Goal: Task Accomplishment & Management: Complete application form

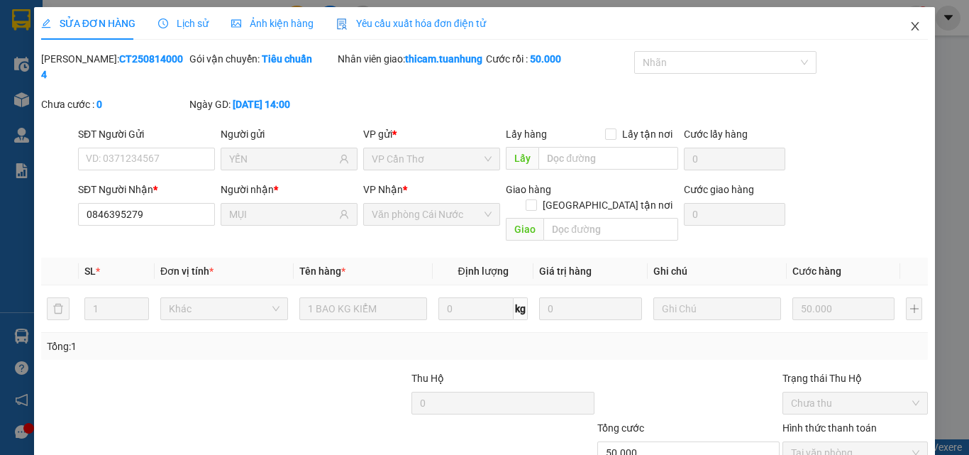
click at [910, 23] on icon "close" at bounding box center [915, 26] width 11 height 11
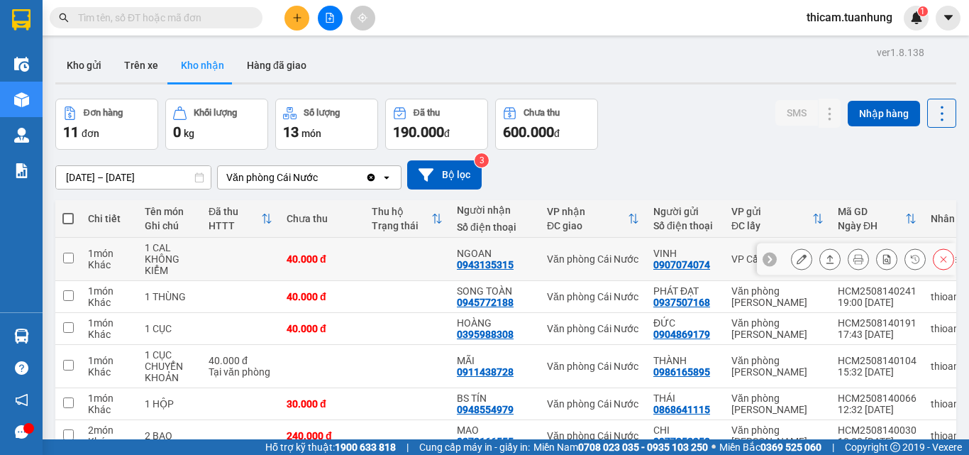
scroll to position [142, 0]
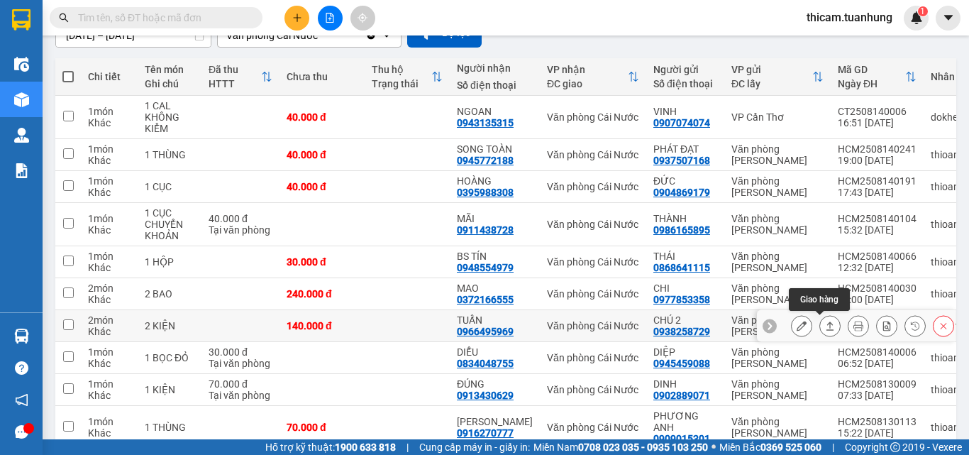
click at [827, 323] on icon at bounding box center [831, 326] width 8 height 9
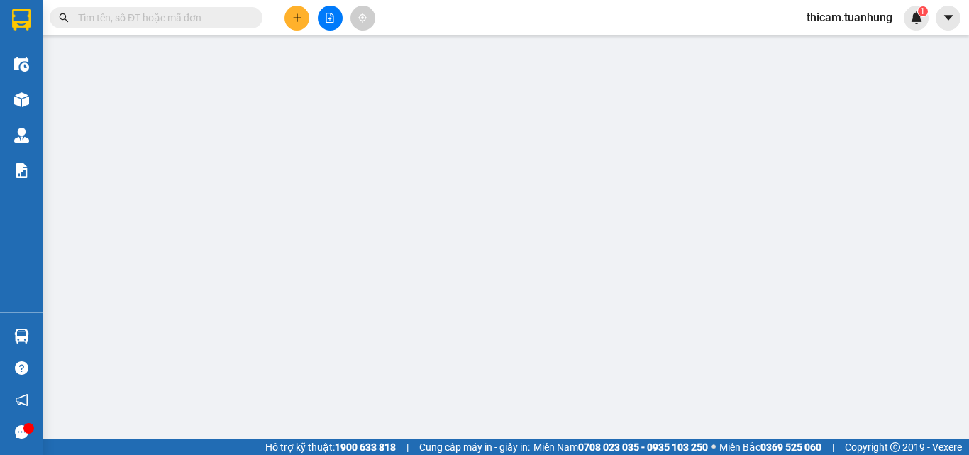
type input "0938258729"
type input "CHÚ 2"
type input "0966495969"
type input "TUẤN"
type input "140.000"
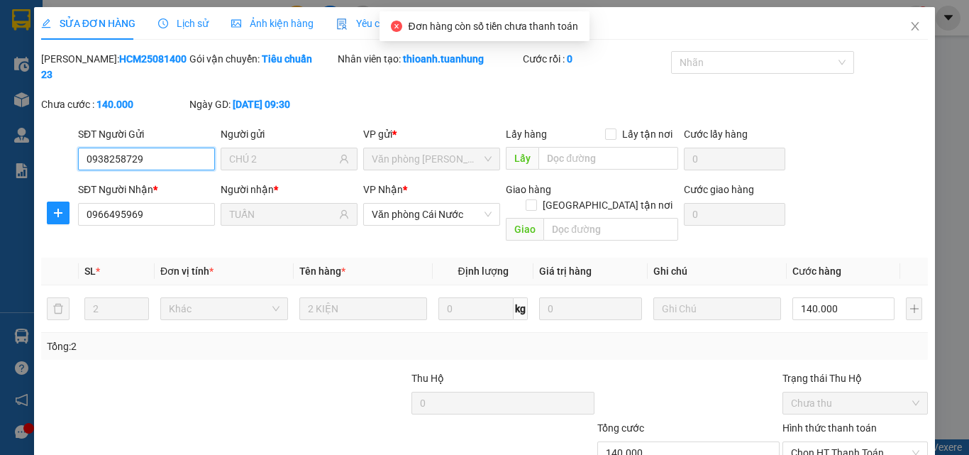
scroll to position [73, 0]
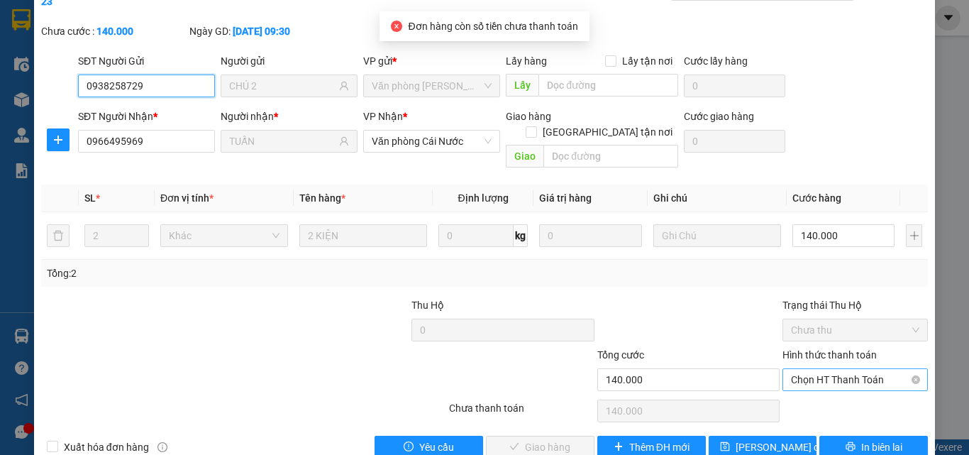
click at [837, 369] on span "Chọn HT Thanh Toán" at bounding box center [855, 379] width 128 height 21
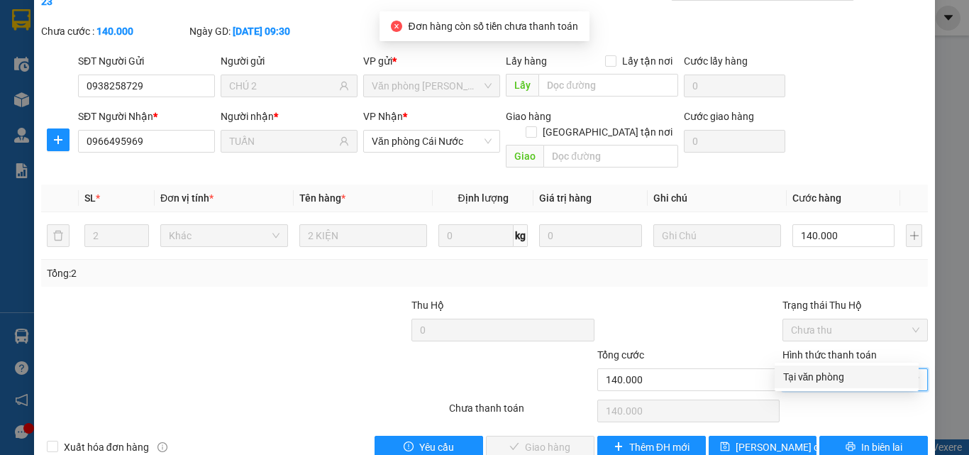
click at [825, 371] on div "Tại văn phòng" at bounding box center [847, 377] width 127 height 16
type input "0"
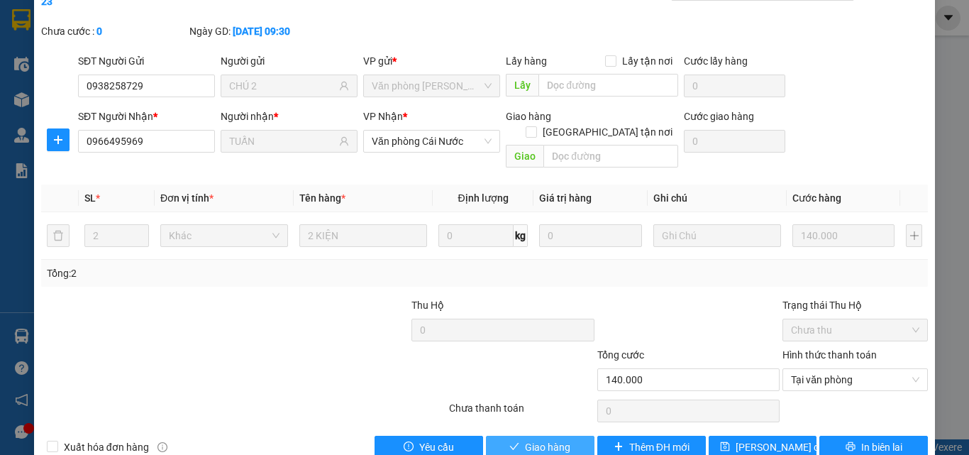
click at [546, 439] on span "Giao hàng" at bounding box center [547, 447] width 45 height 16
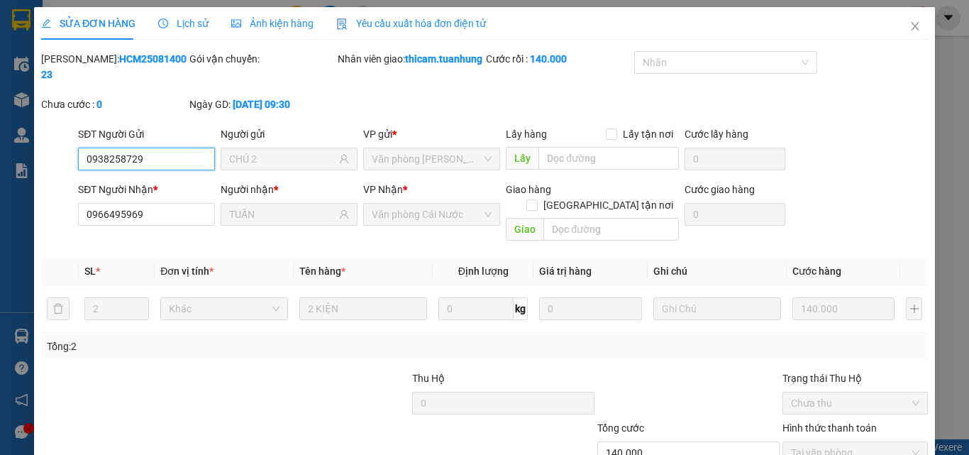
type input "0938258729"
type input "CHÚ 2"
type input "0966495969"
type input "TUẤN"
type input "140.000"
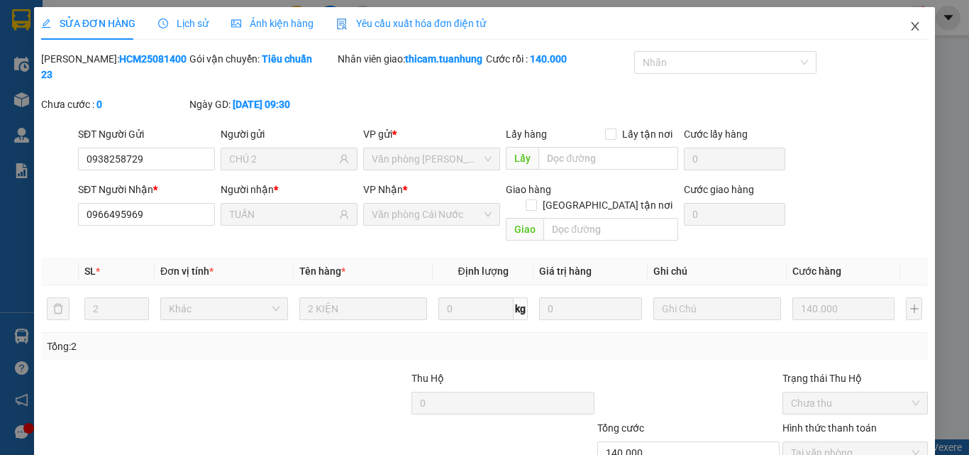
click at [910, 31] on icon "close" at bounding box center [915, 26] width 11 height 11
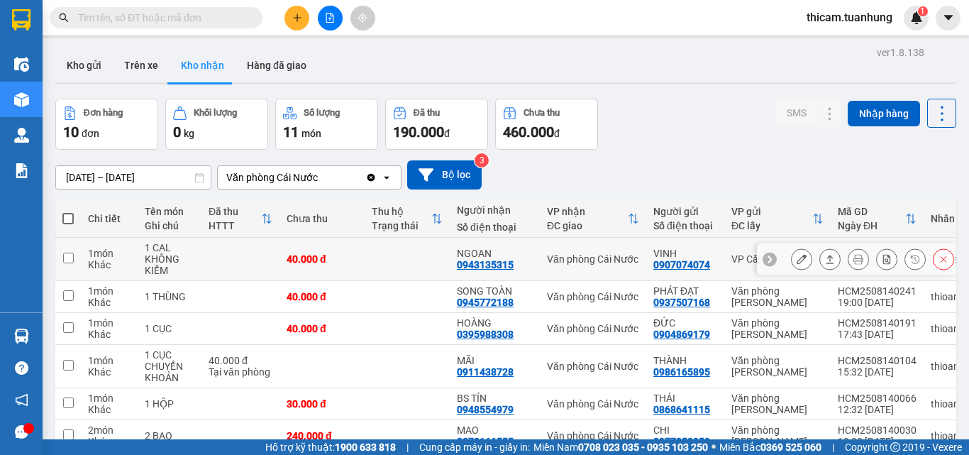
scroll to position [71, 0]
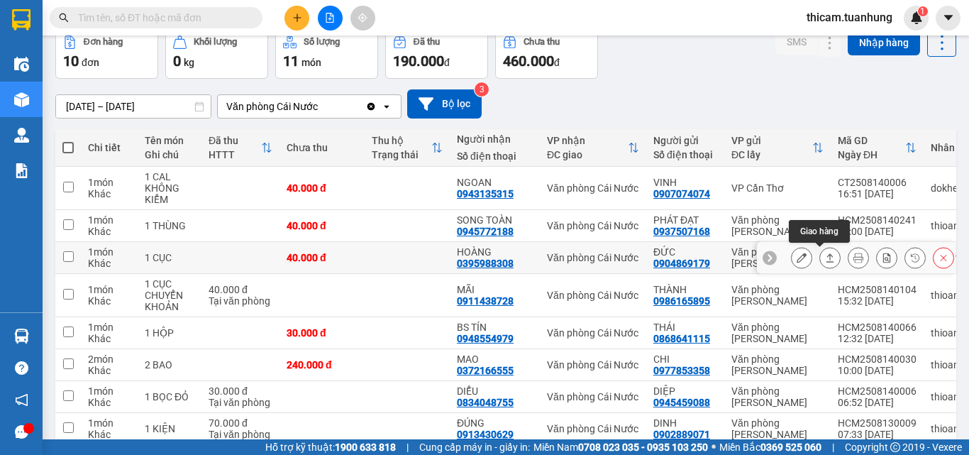
click at [825, 259] on icon at bounding box center [830, 258] width 10 height 10
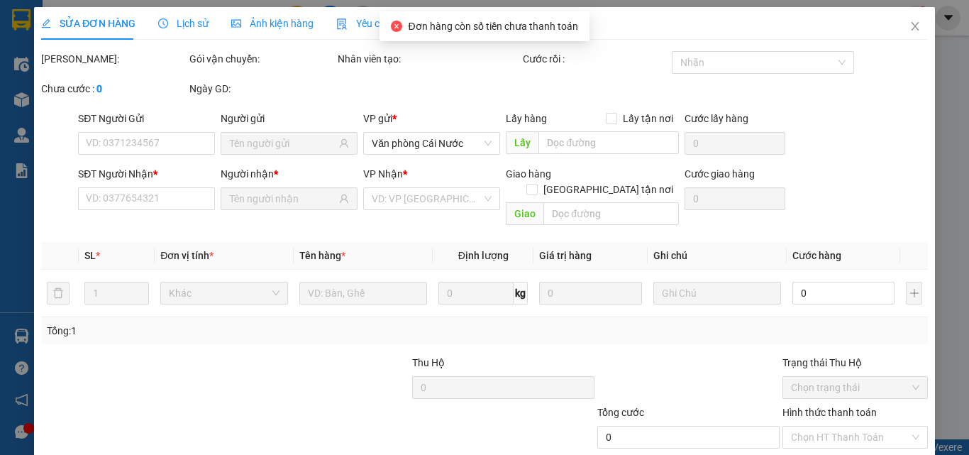
type input "0904869179"
type input "ĐỨC"
type input "0395988308"
type input "HOÀNG"
type input "40.000"
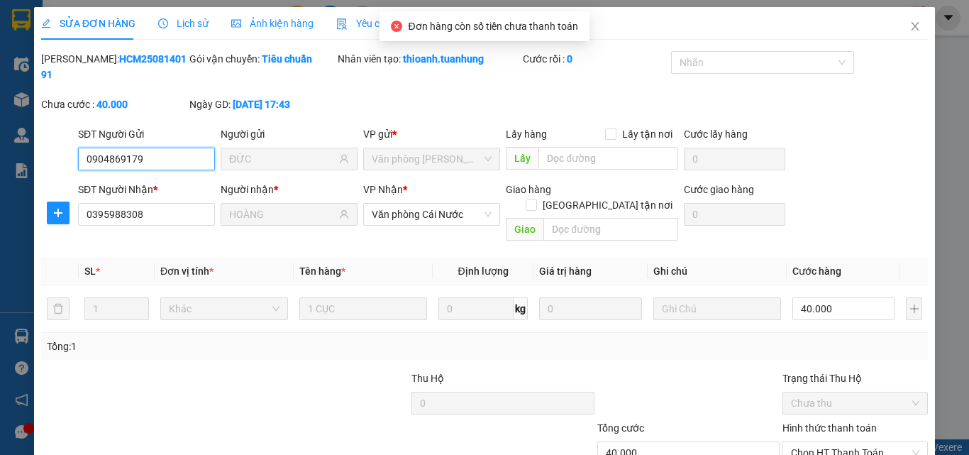
scroll to position [71, 0]
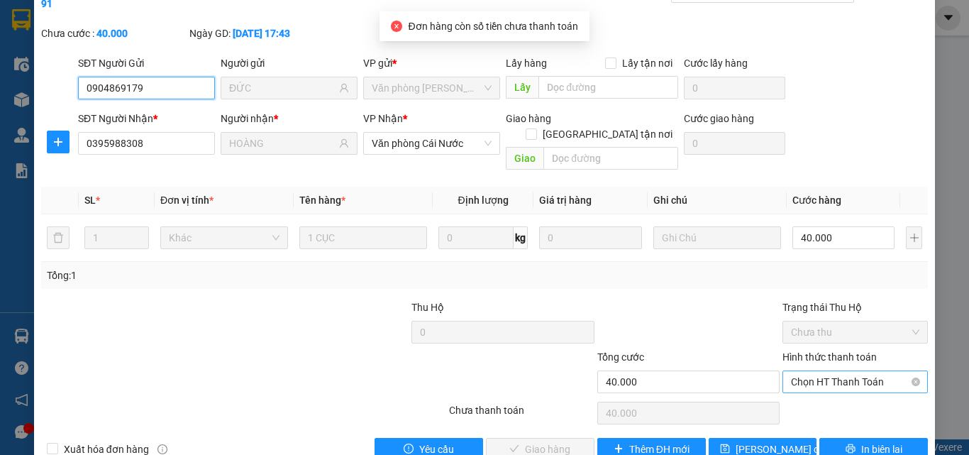
click at [830, 371] on span "Chọn HT Thanh Toán" at bounding box center [855, 381] width 128 height 21
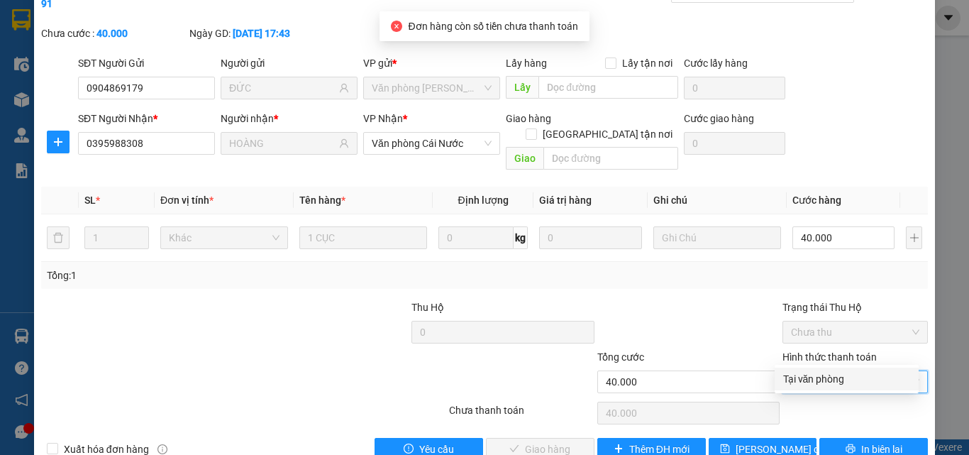
click at [813, 375] on div "Tại văn phòng" at bounding box center [847, 379] width 127 height 16
type input "0"
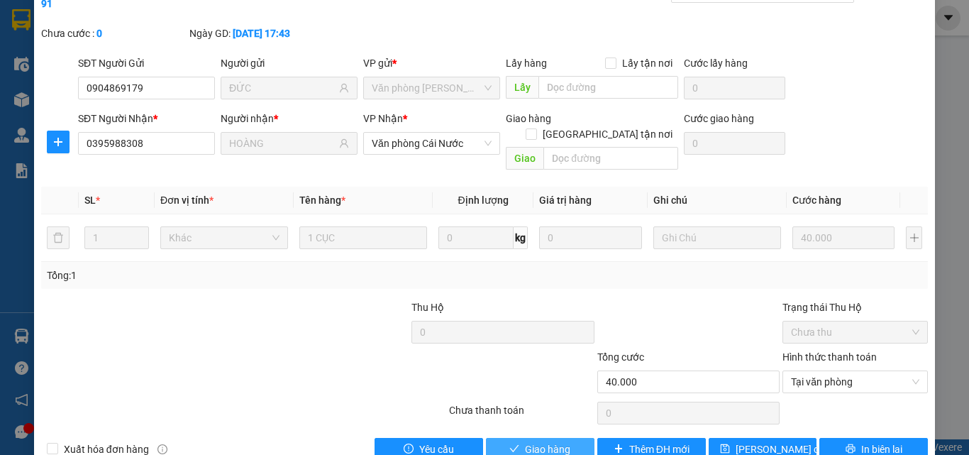
click at [544, 441] on span "Giao hàng" at bounding box center [547, 449] width 45 height 16
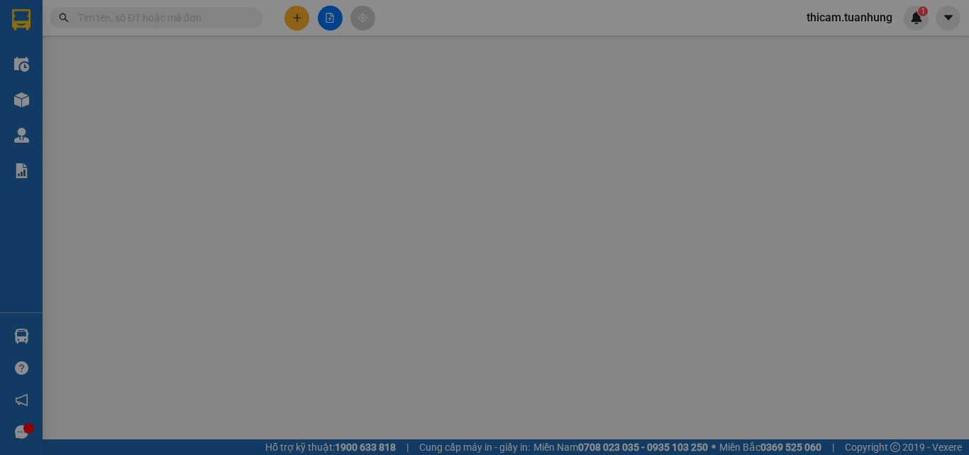
type input "0904869179"
type input "ĐỨC"
type input "0395988308"
type input "HOÀNG"
type input "40.000"
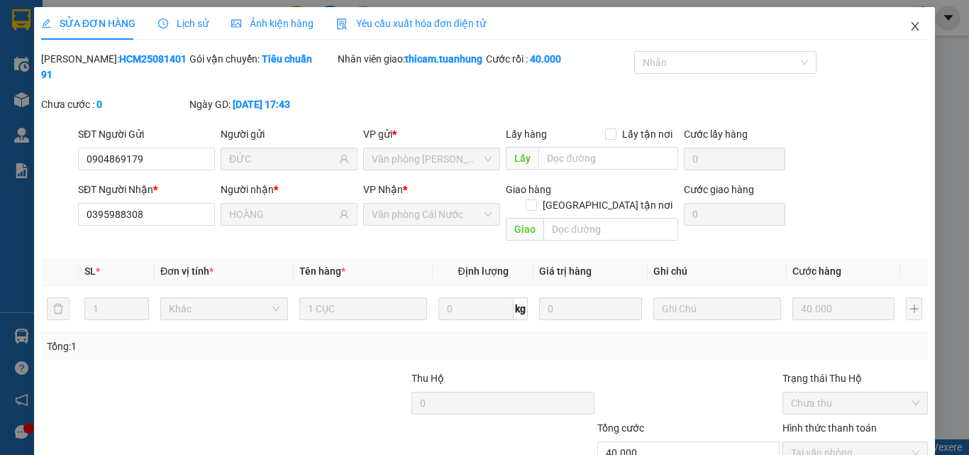
click at [910, 32] on icon "close" at bounding box center [915, 26] width 11 height 11
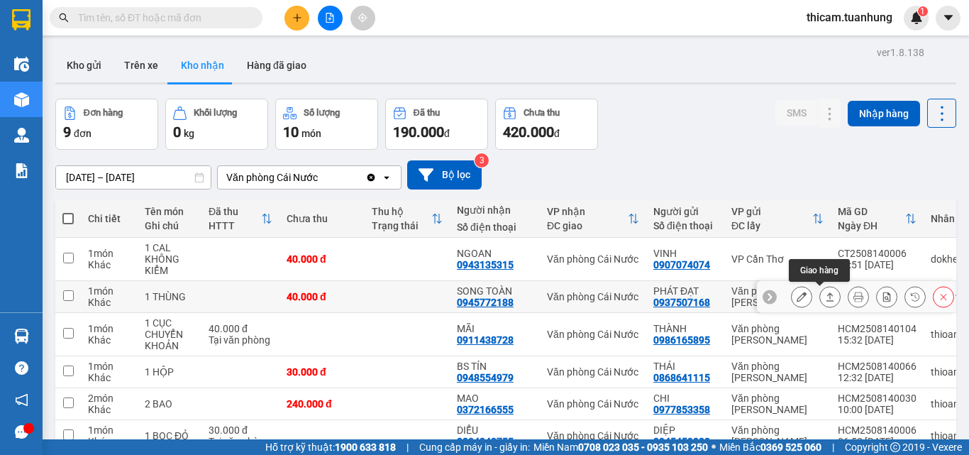
click at [825, 296] on icon at bounding box center [830, 297] width 10 height 10
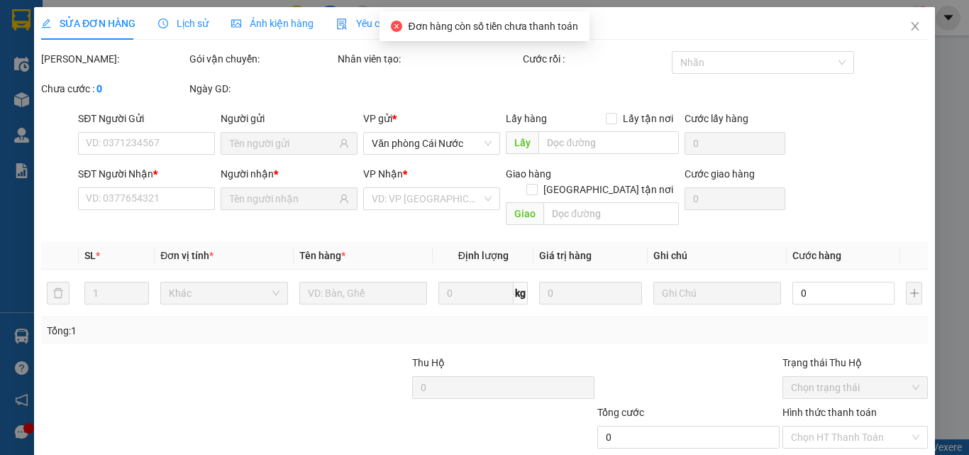
type input "0937507168"
type input "PHÁT ĐẠT"
type input "0945772188"
type input "SONG TOÀN"
type input "40.000"
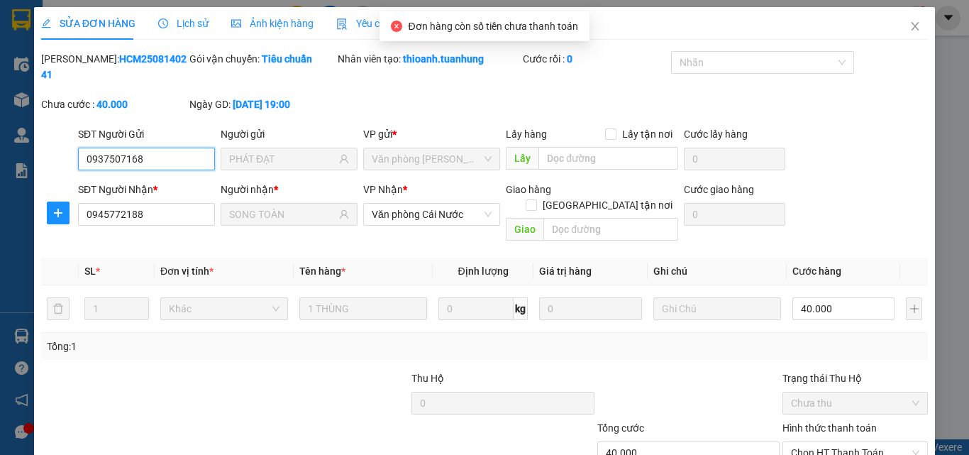
scroll to position [72, 0]
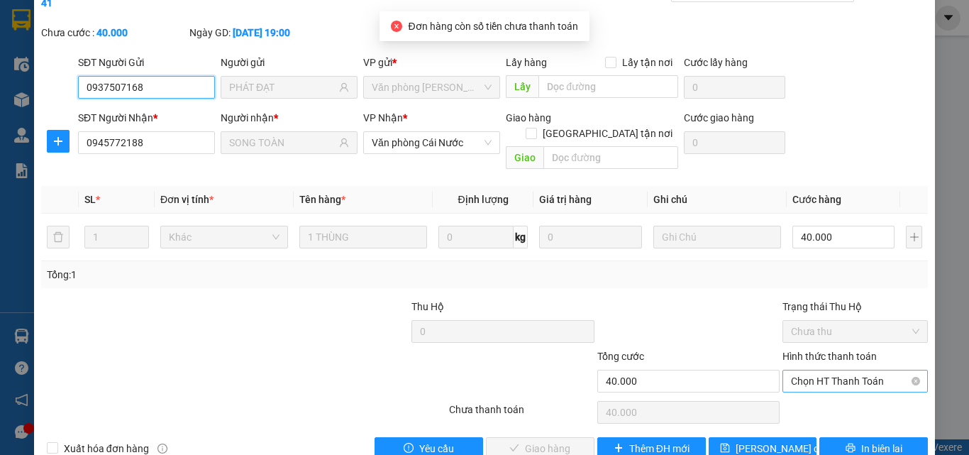
click at [832, 370] on span "Chọn HT Thanh Toán" at bounding box center [855, 380] width 128 height 21
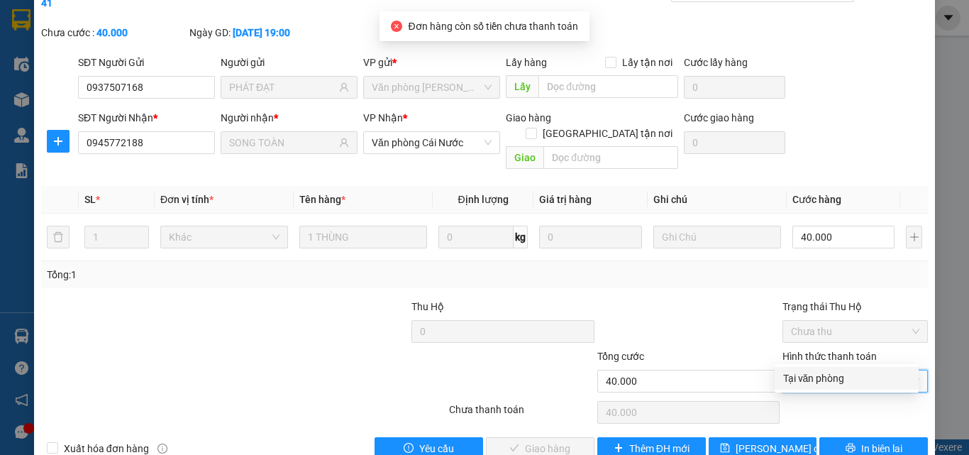
click at [830, 381] on div "Tại văn phòng" at bounding box center [847, 378] width 127 height 16
type input "0"
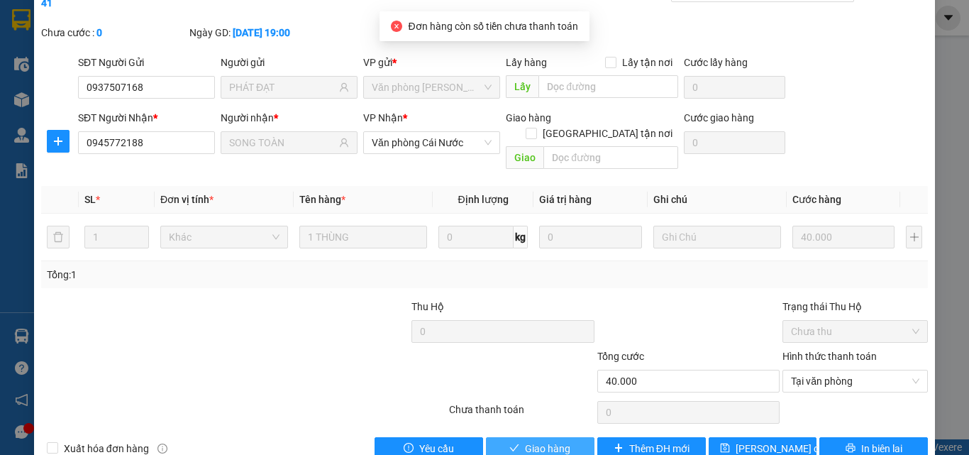
click at [539, 441] on span "Giao hàng" at bounding box center [547, 449] width 45 height 16
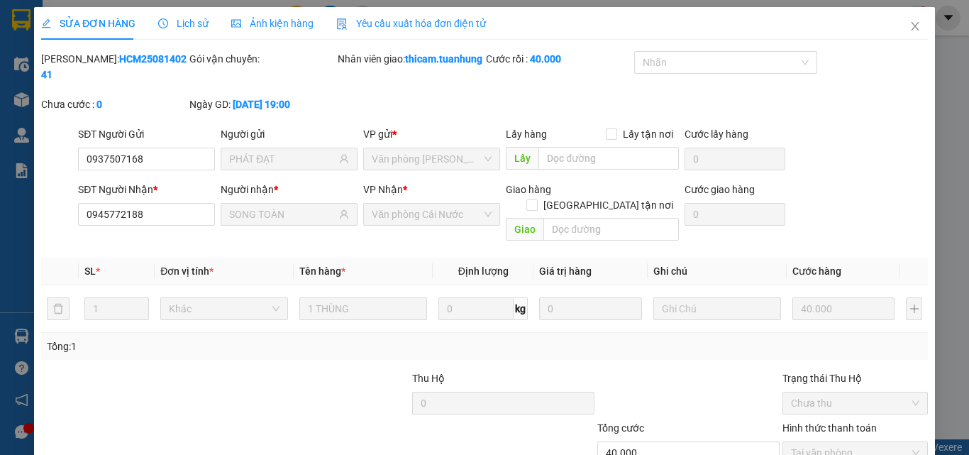
type input "0937507168"
type input "PHÁT ĐẠT"
type input "0945772188"
type input "SONG TOÀN"
type input "40.000"
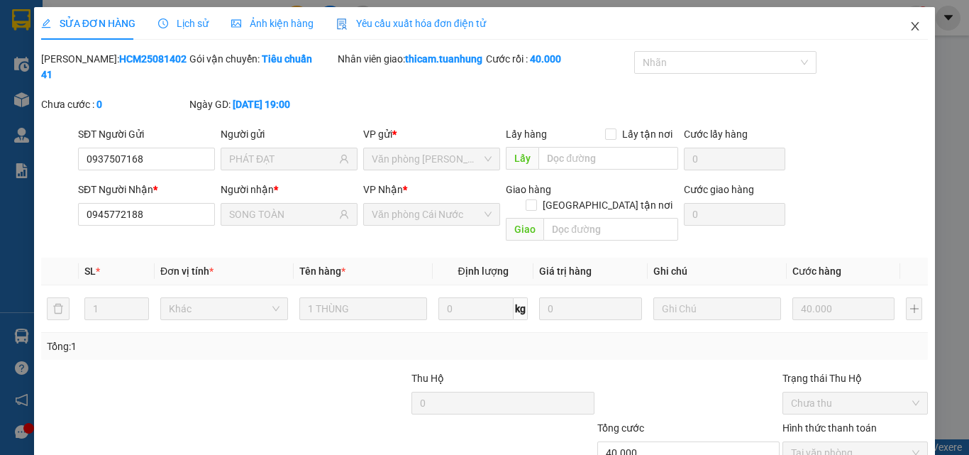
click at [910, 26] on icon "close" at bounding box center [915, 26] width 11 height 11
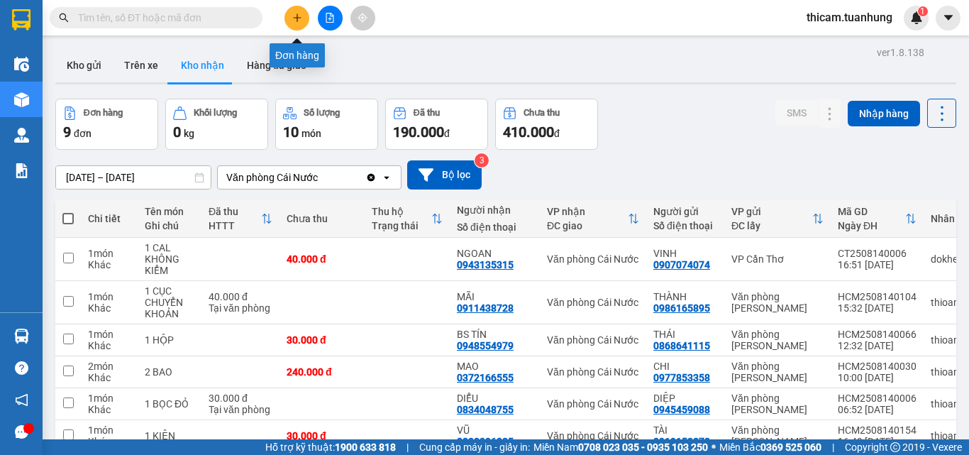
click at [295, 15] on icon "plus" at bounding box center [297, 18] width 10 height 10
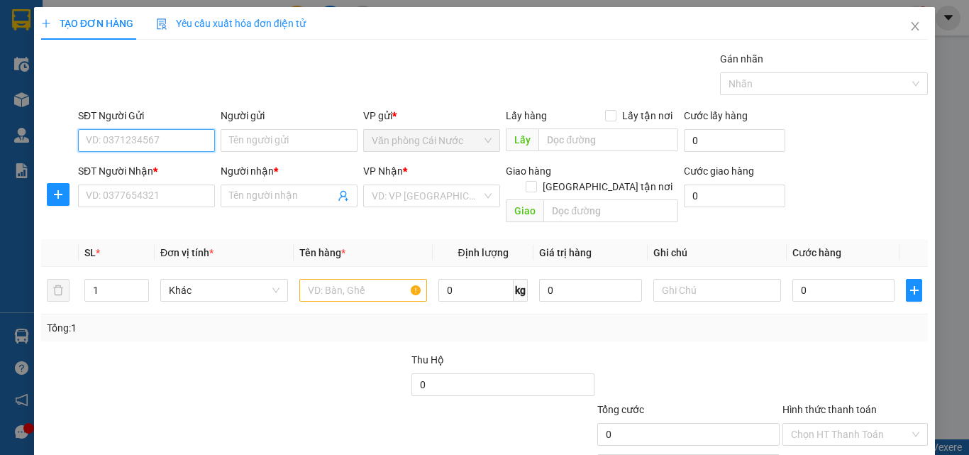
click at [157, 143] on input "SĐT Người Gửi" at bounding box center [146, 140] width 137 height 23
type input "0947712723"
click at [168, 161] on div "0947712723 - ĐƯƠNG" at bounding box center [145, 169] width 119 height 16
type input "ĐƯƠNG"
type input "0947712723"
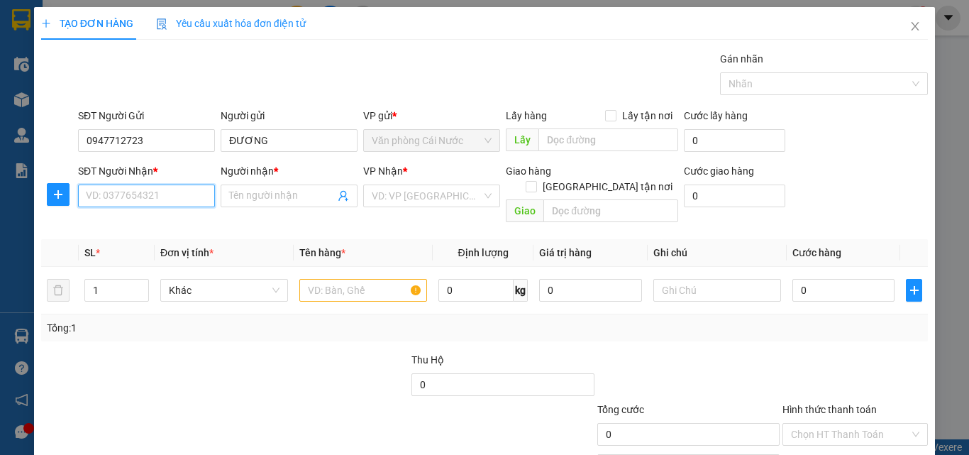
click at [160, 191] on input "SĐT Người Nhận *" at bounding box center [146, 196] width 137 height 23
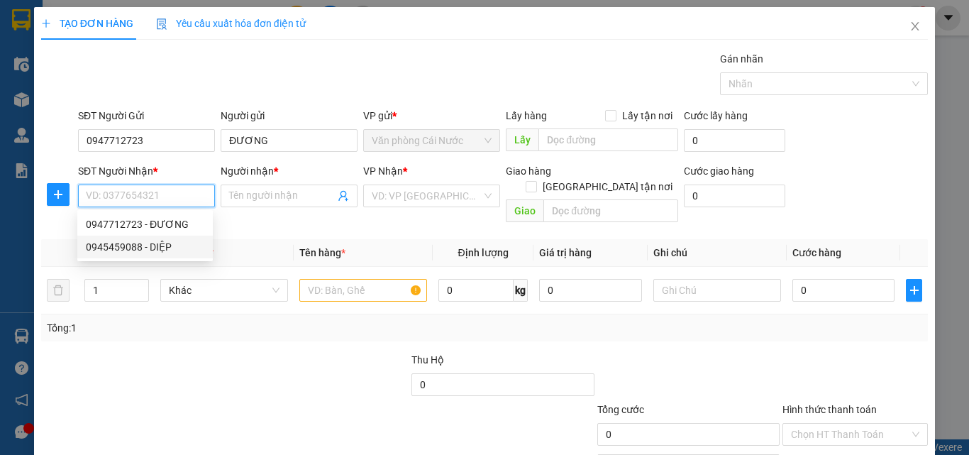
click at [149, 241] on div "0945459088 - DIỆP" at bounding box center [145, 247] width 119 height 16
type input "0945459088"
type input "DIỆP"
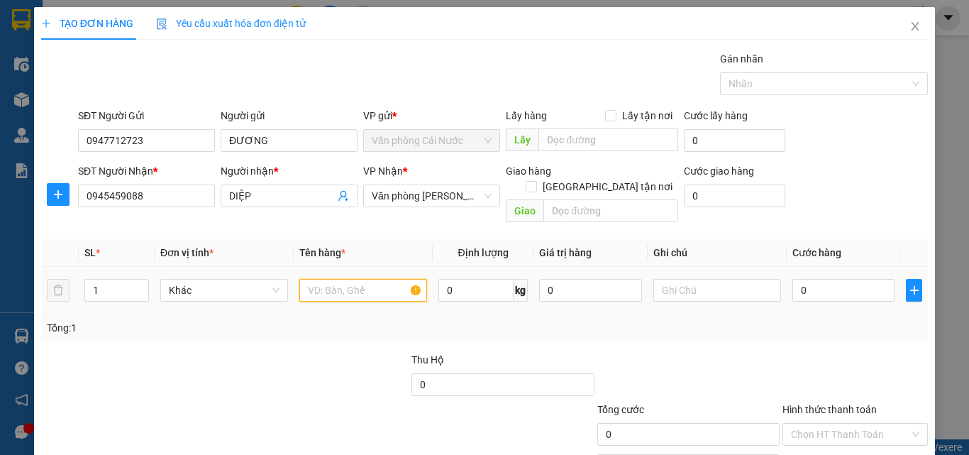
click at [334, 282] on input "text" at bounding box center [364, 290] width 128 height 23
type input "1 KIỆN"
click at [832, 281] on input "0" at bounding box center [844, 290] width 102 height 23
type input "5"
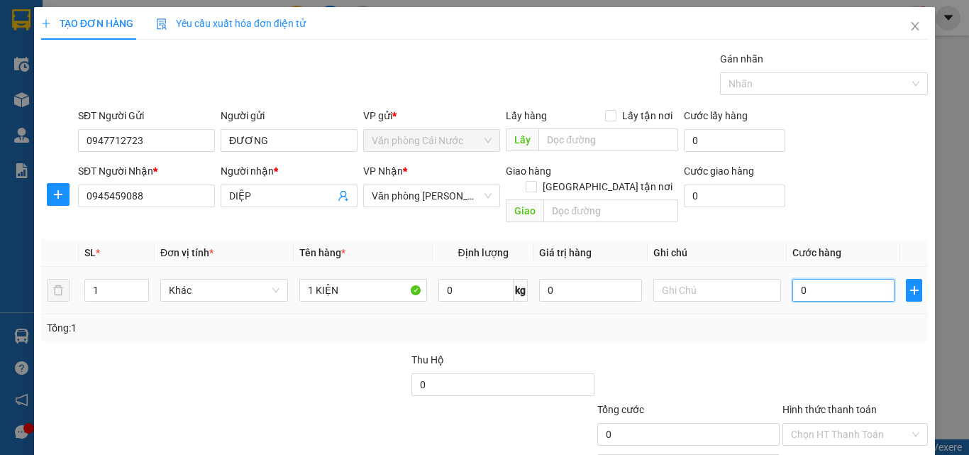
type input "5"
type input "50"
type input "50.000"
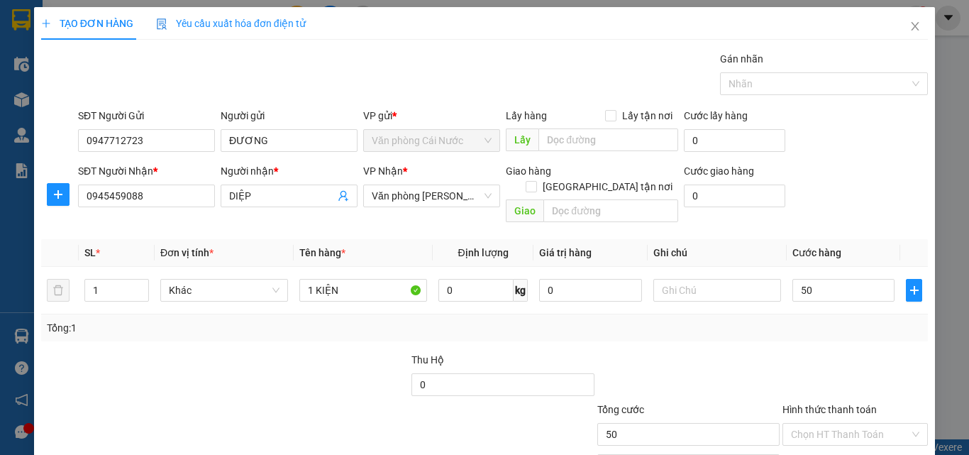
type input "50.000"
click at [874, 352] on div at bounding box center [855, 377] width 148 height 50
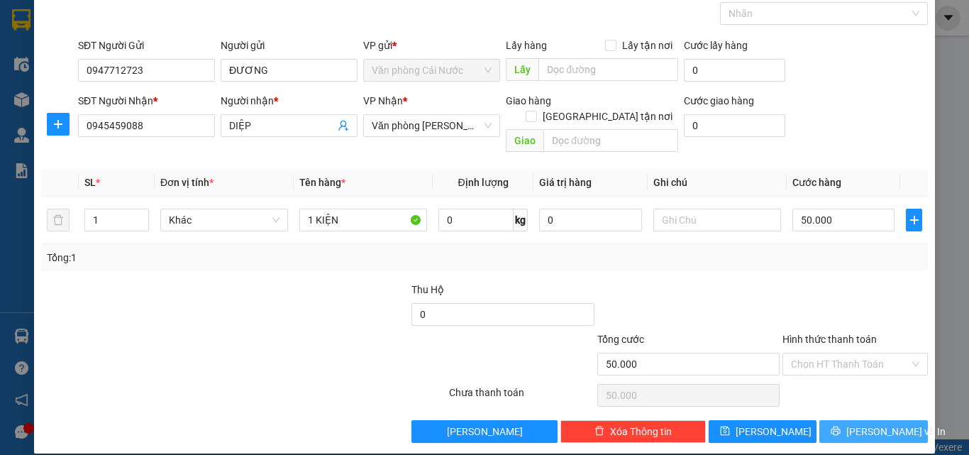
click at [857, 424] on span "Lưu và In" at bounding box center [896, 432] width 99 height 16
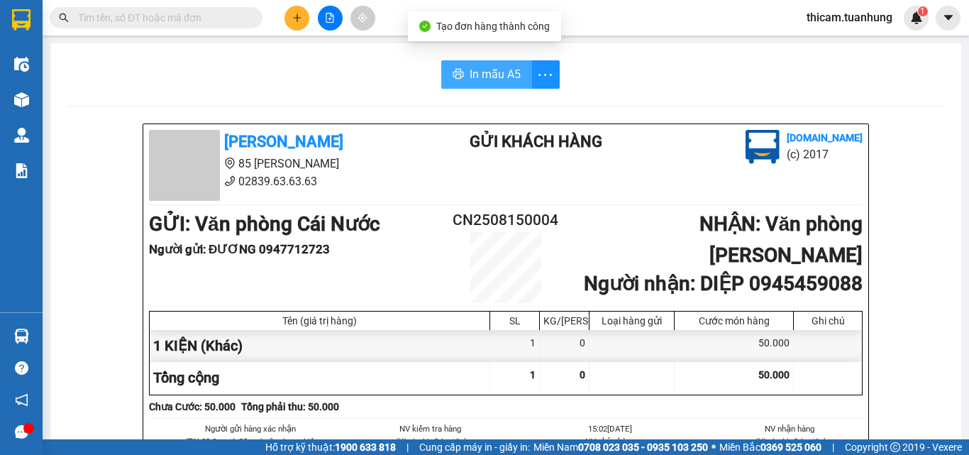
click at [503, 73] on span "In mẫu A5" at bounding box center [495, 74] width 51 height 18
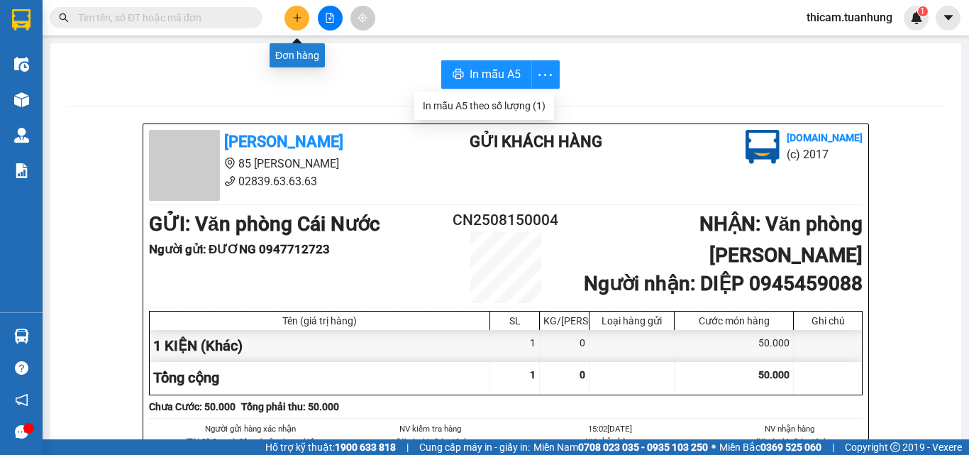
click at [299, 15] on icon "plus" at bounding box center [297, 18] width 10 height 10
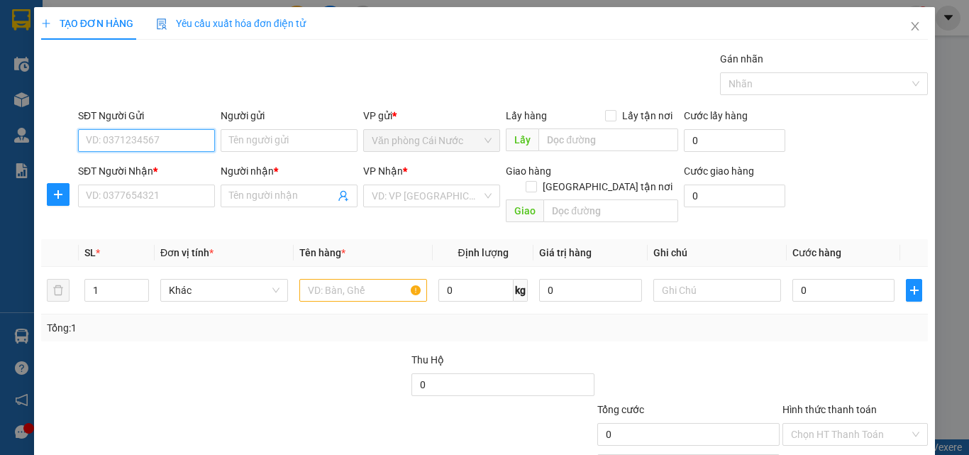
click at [184, 141] on input "SĐT Người Gửi" at bounding box center [146, 140] width 137 height 23
click at [177, 137] on input "SĐT Người Gửi" at bounding box center [146, 140] width 137 height 23
click at [142, 166] on div "0947639195 - TOÀN" at bounding box center [145, 169] width 119 height 16
type input "0947639195"
type input "TOÀN"
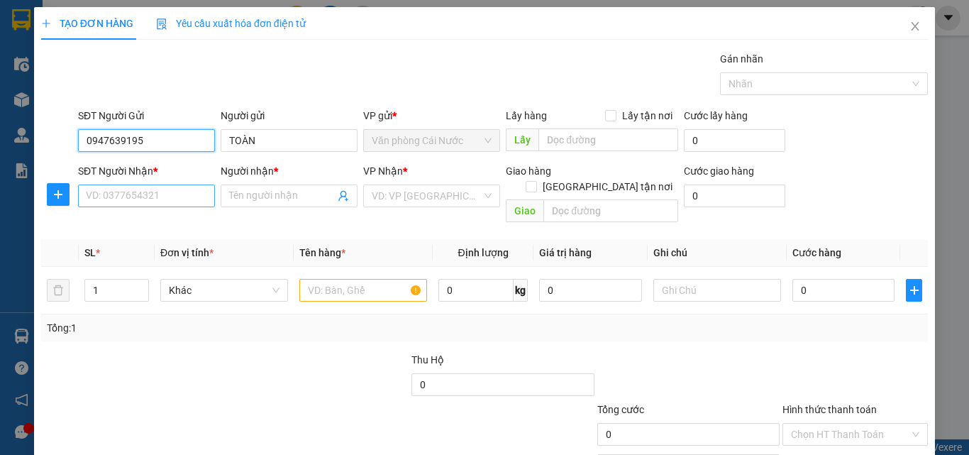
type input "0947639195"
click at [155, 196] on input "SĐT Người Nhận *" at bounding box center [146, 196] width 137 height 23
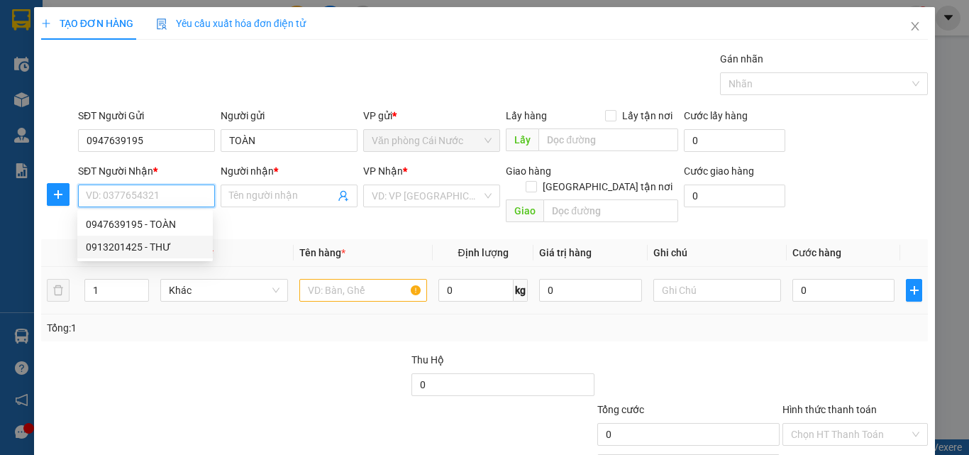
drag, startPoint x: 146, startPoint y: 246, endPoint x: 292, endPoint y: 282, distance: 149.8
click at [146, 247] on div "0913201425 - THƯ" at bounding box center [145, 247] width 119 height 16
type input "0913201425"
type input "THƯ"
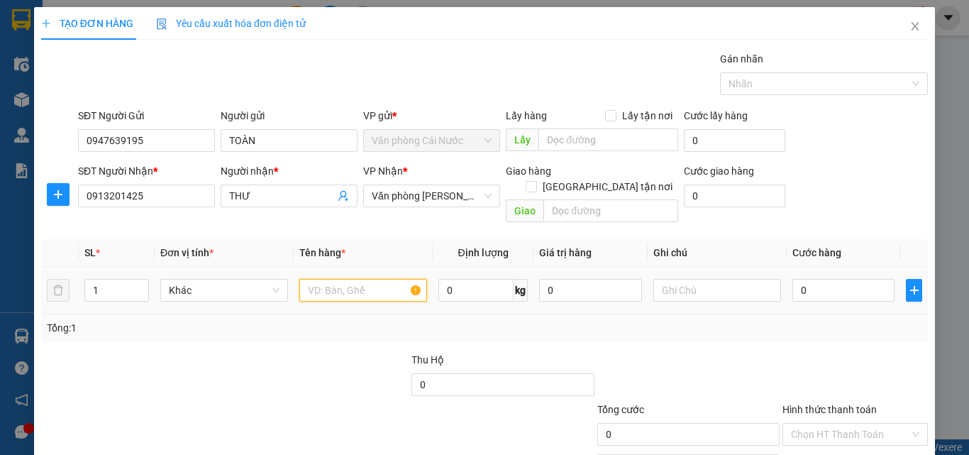
click at [336, 279] on input "text" at bounding box center [364, 290] width 128 height 23
type input "1 BỌC"
click at [840, 282] on input "0" at bounding box center [844, 290] width 102 height 23
type input "3"
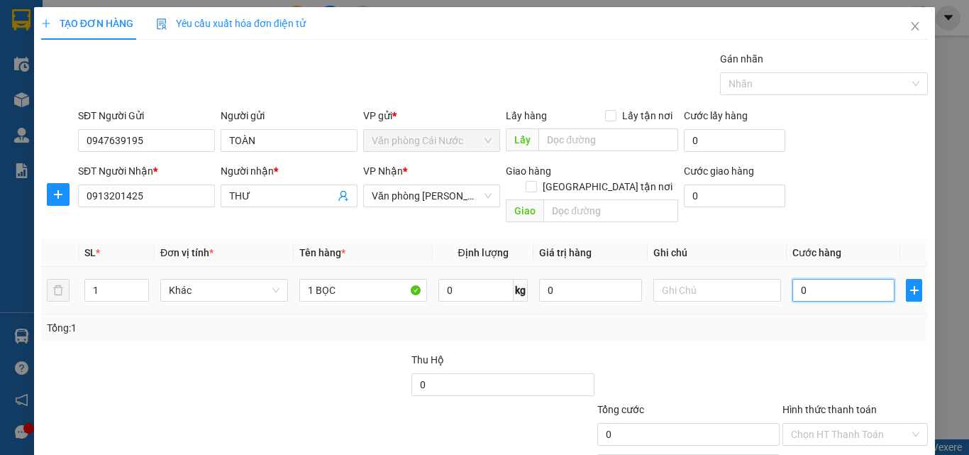
type input "3"
type input "30"
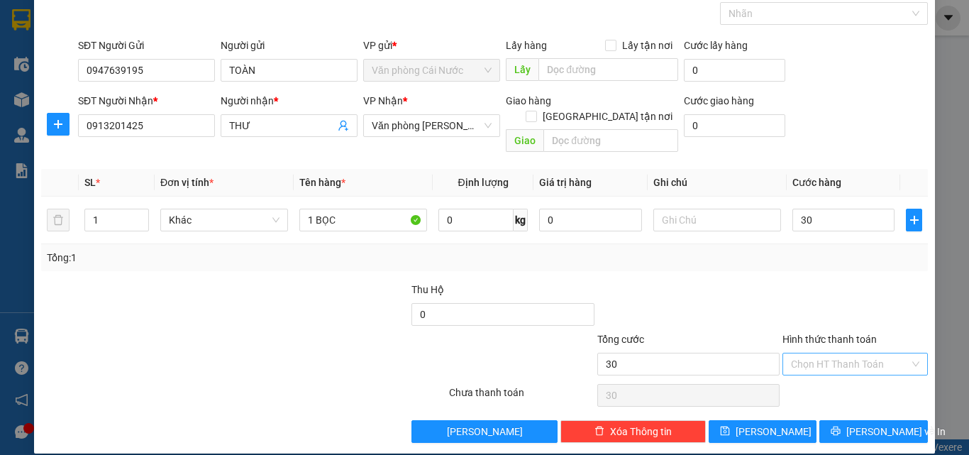
type input "30.000"
click at [829, 353] on input "Hình thức thanh toán" at bounding box center [850, 363] width 119 height 21
click at [832, 376] on div "Tại văn phòng" at bounding box center [847, 377] width 127 height 16
type input "0"
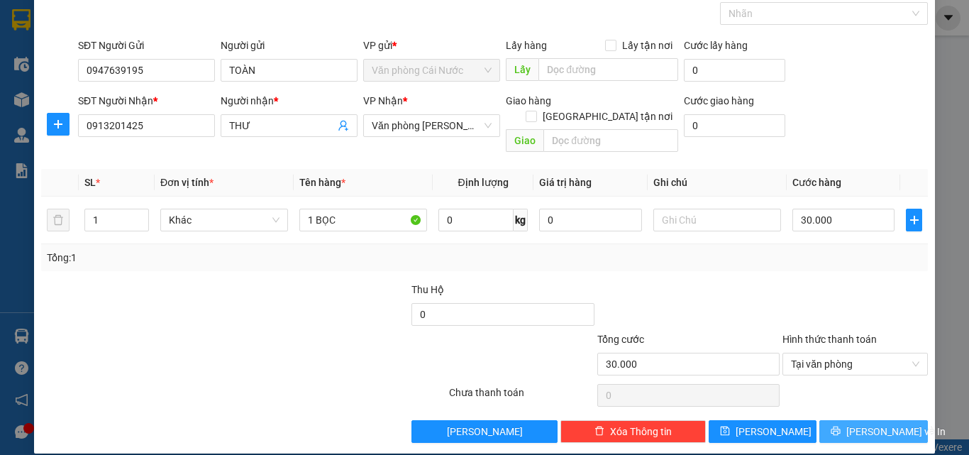
click at [835, 420] on button "Lưu và In" at bounding box center [874, 431] width 109 height 23
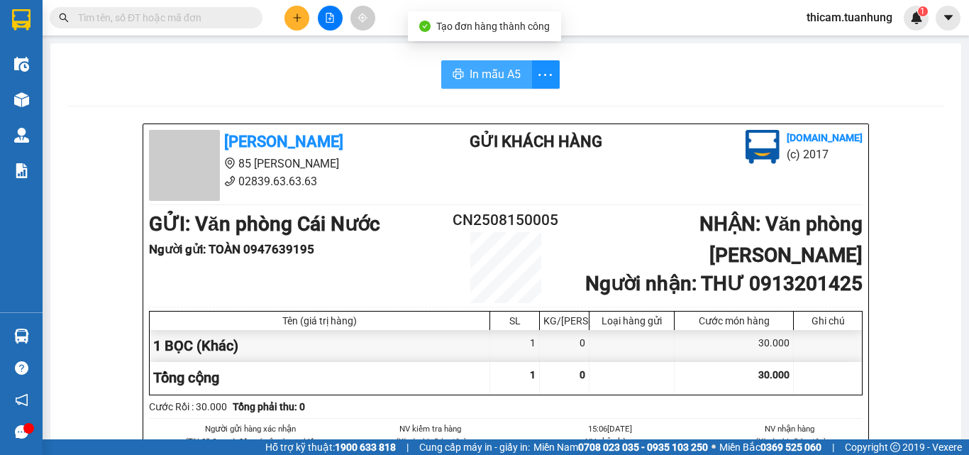
click at [492, 73] on span "In mẫu A5" at bounding box center [495, 74] width 51 height 18
